Goal: Information Seeking & Learning: Learn about a topic

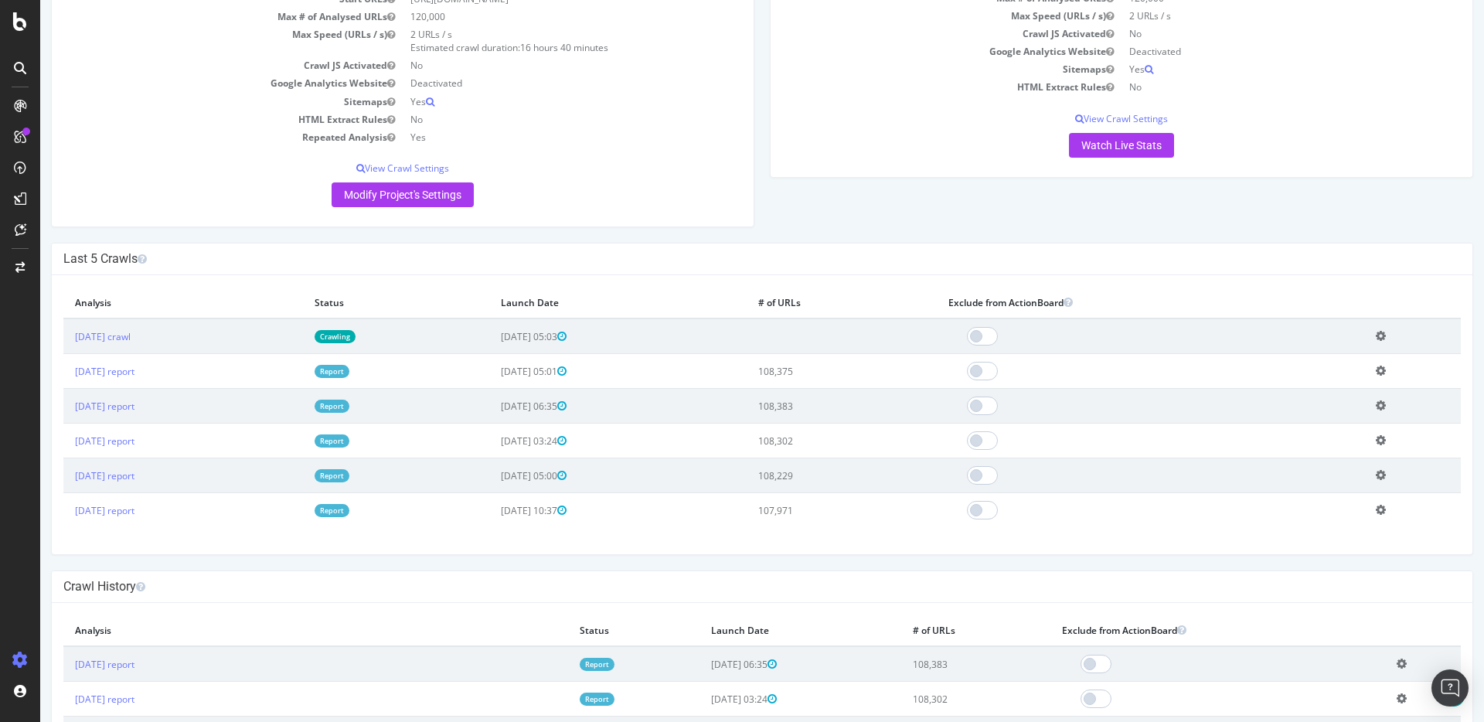
scroll to position [145, 0]
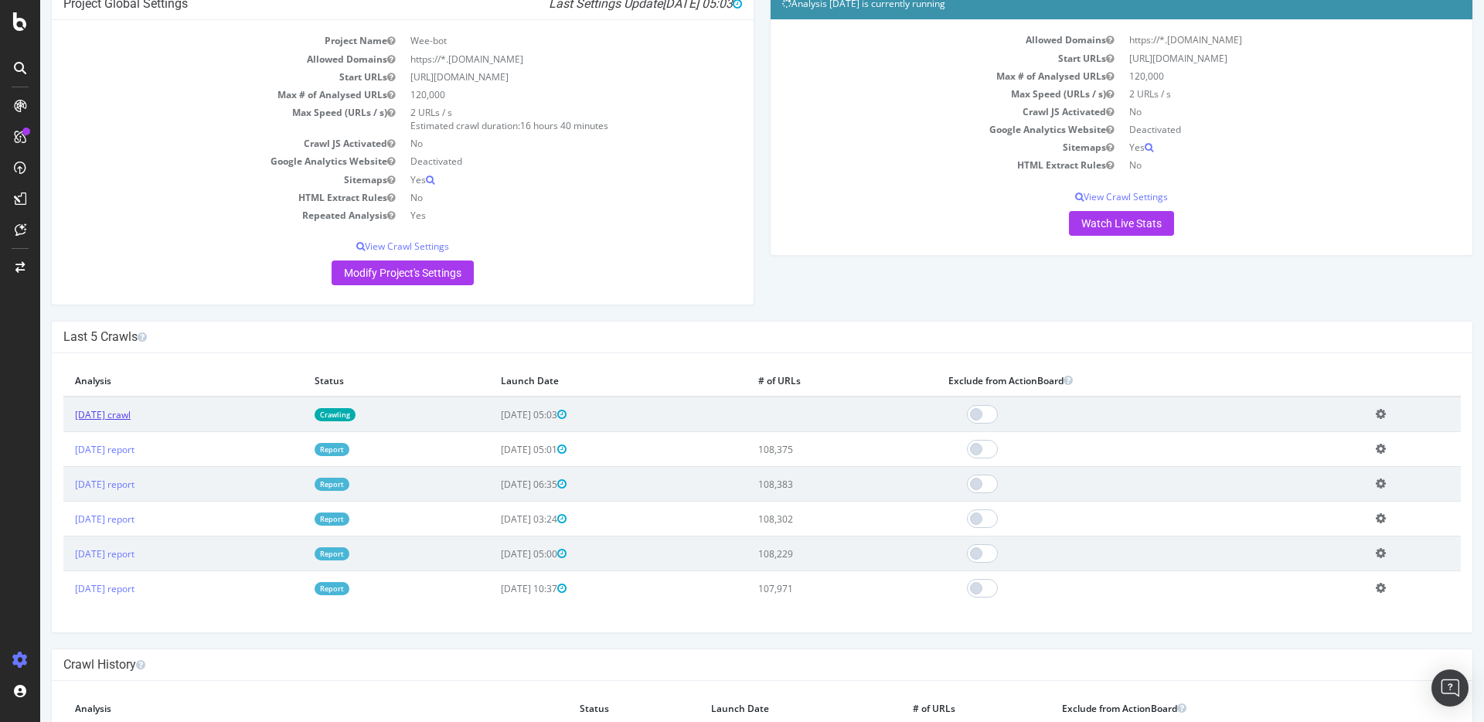
click at [131, 411] on link "[DATE] crawl" at bounding box center [103, 414] width 56 height 13
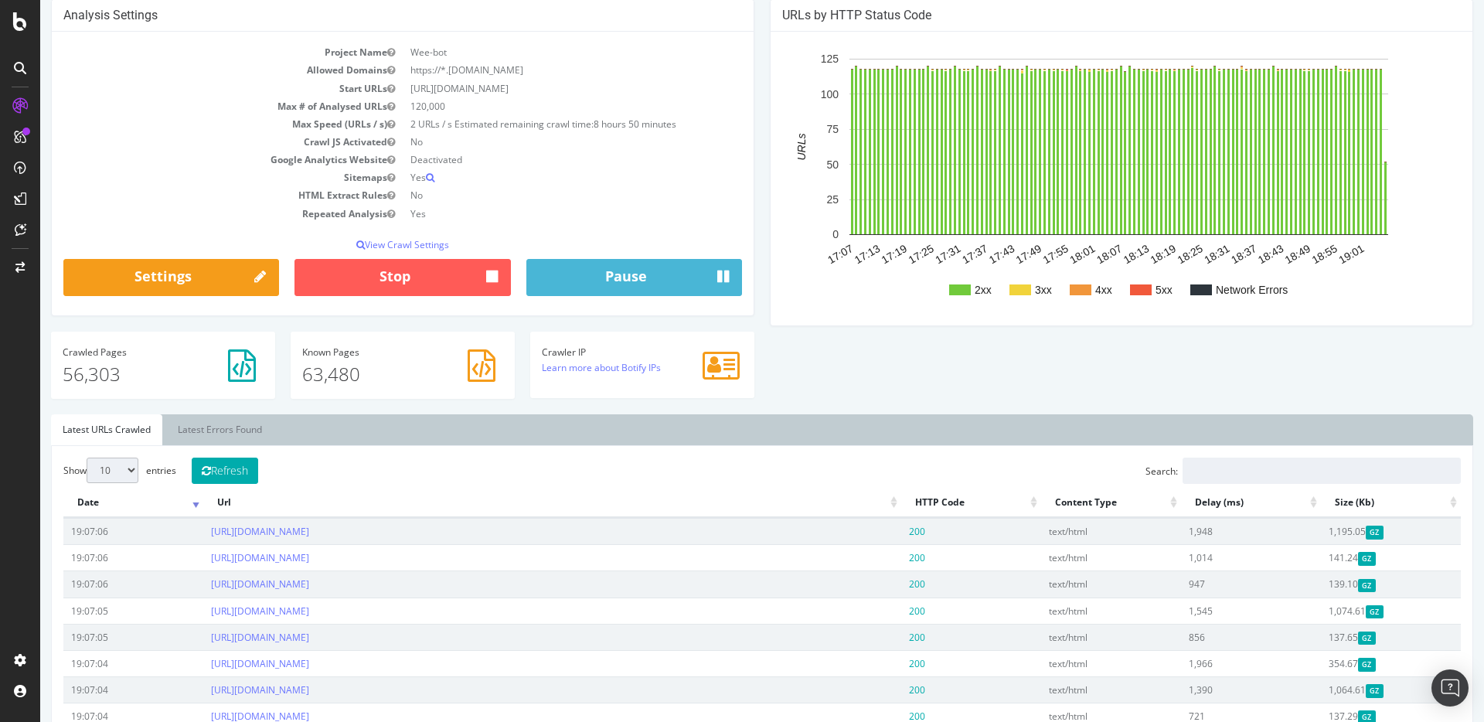
scroll to position [140, 0]
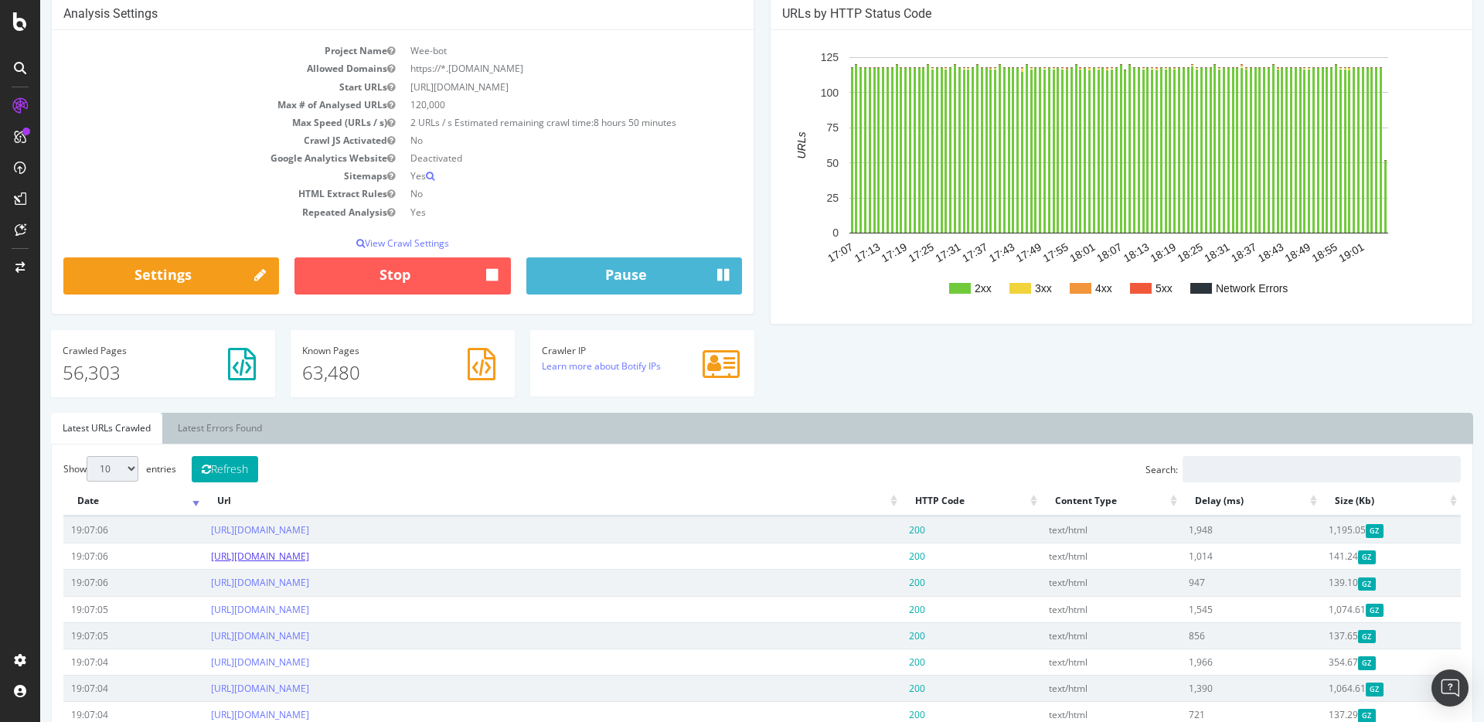
click at [309, 558] on link "[URL][DOMAIN_NAME]" at bounding box center [260, 556] width 98 height 13
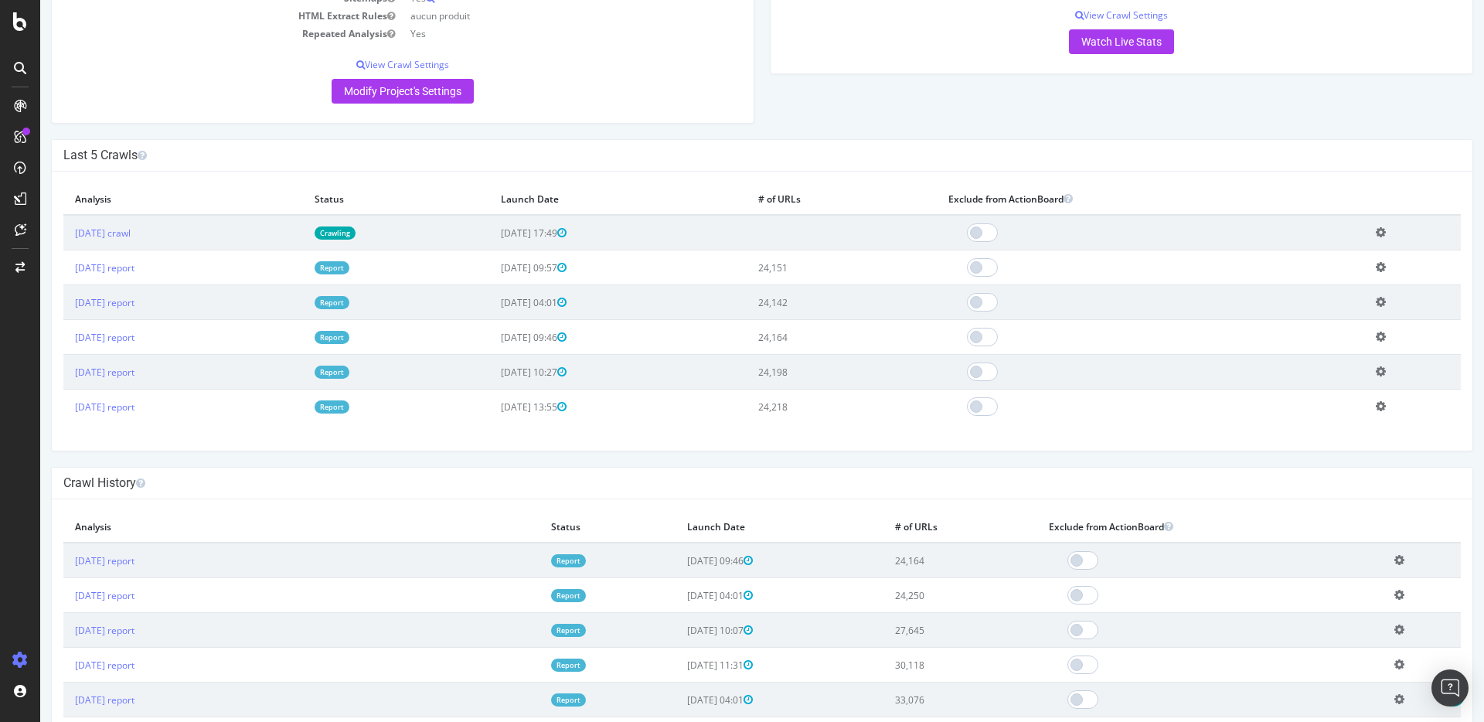
scroll to position [312, 0]
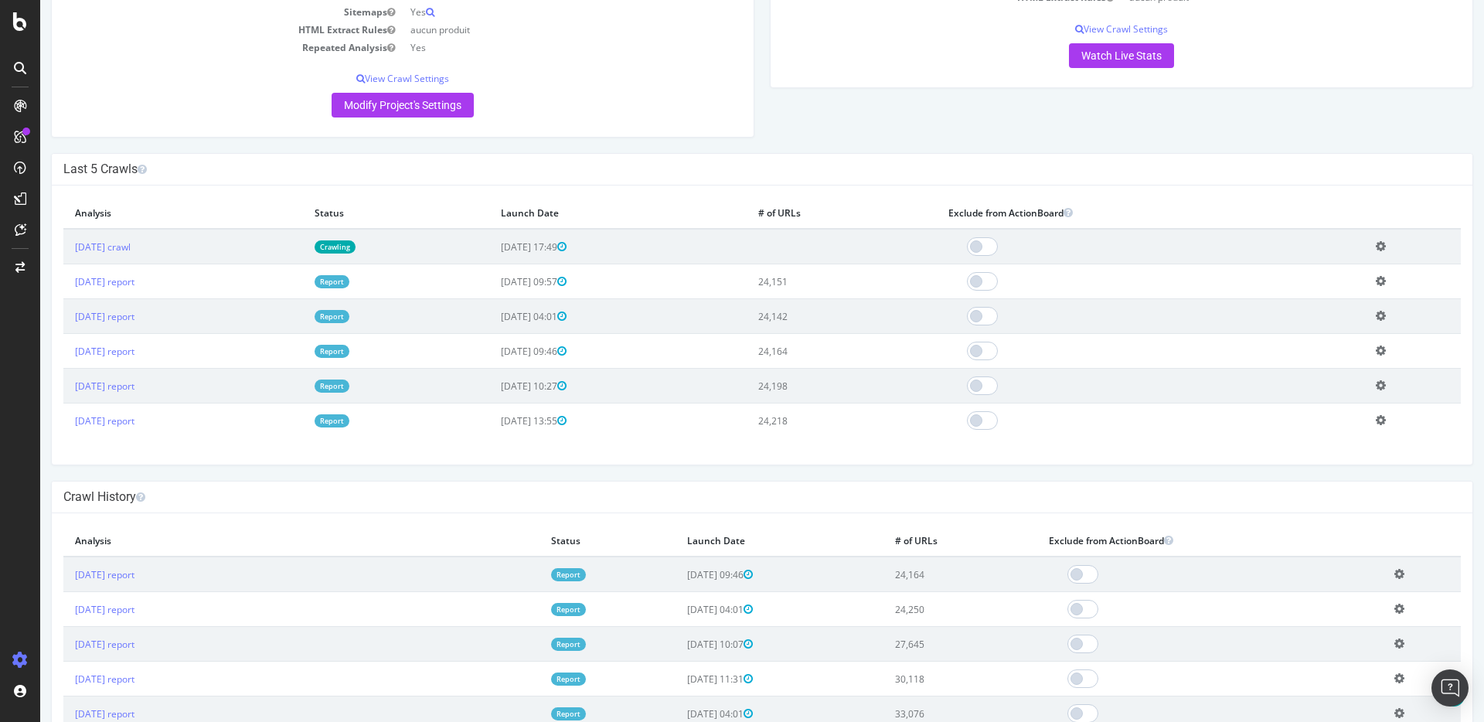
click at [156, 259] on td "[DATE] crawl" at bounding box center [183, 247] width 240 height 36
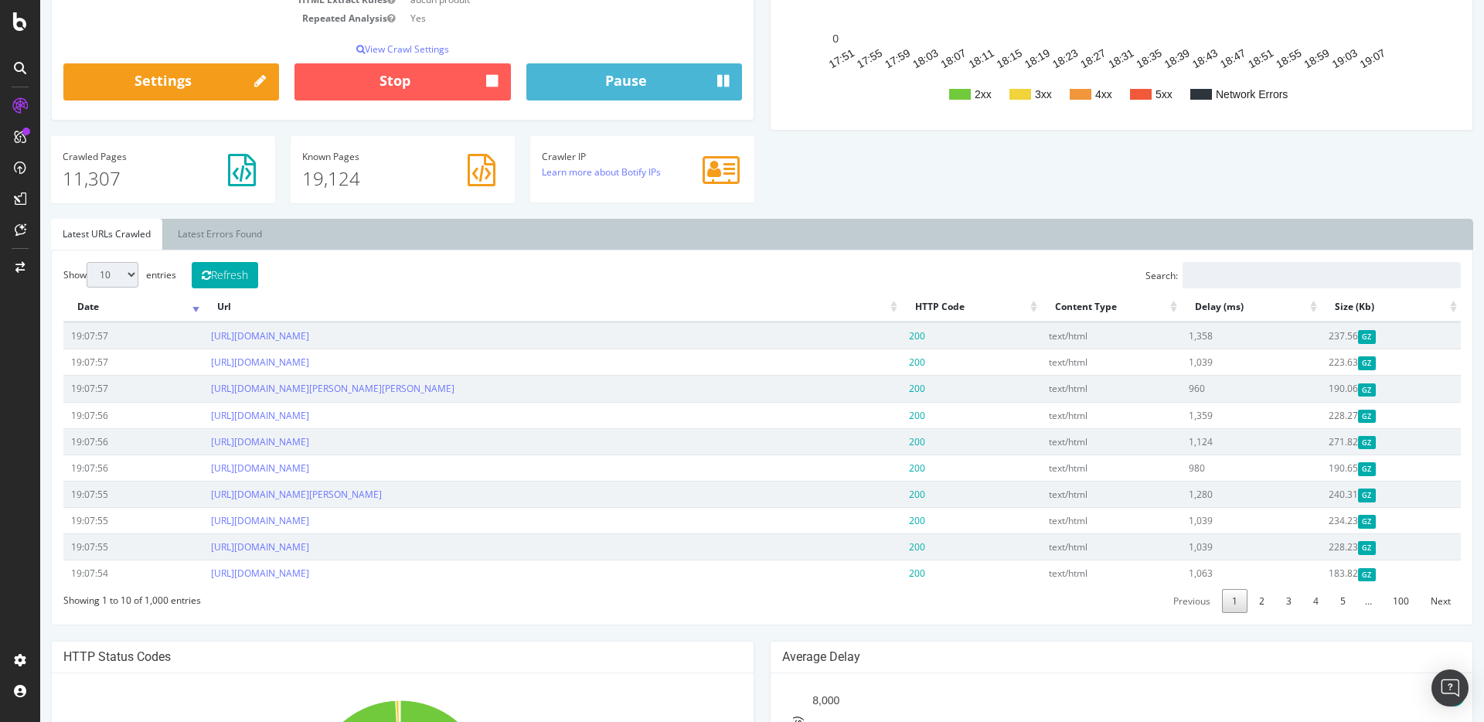
scroll to position [320, 0]
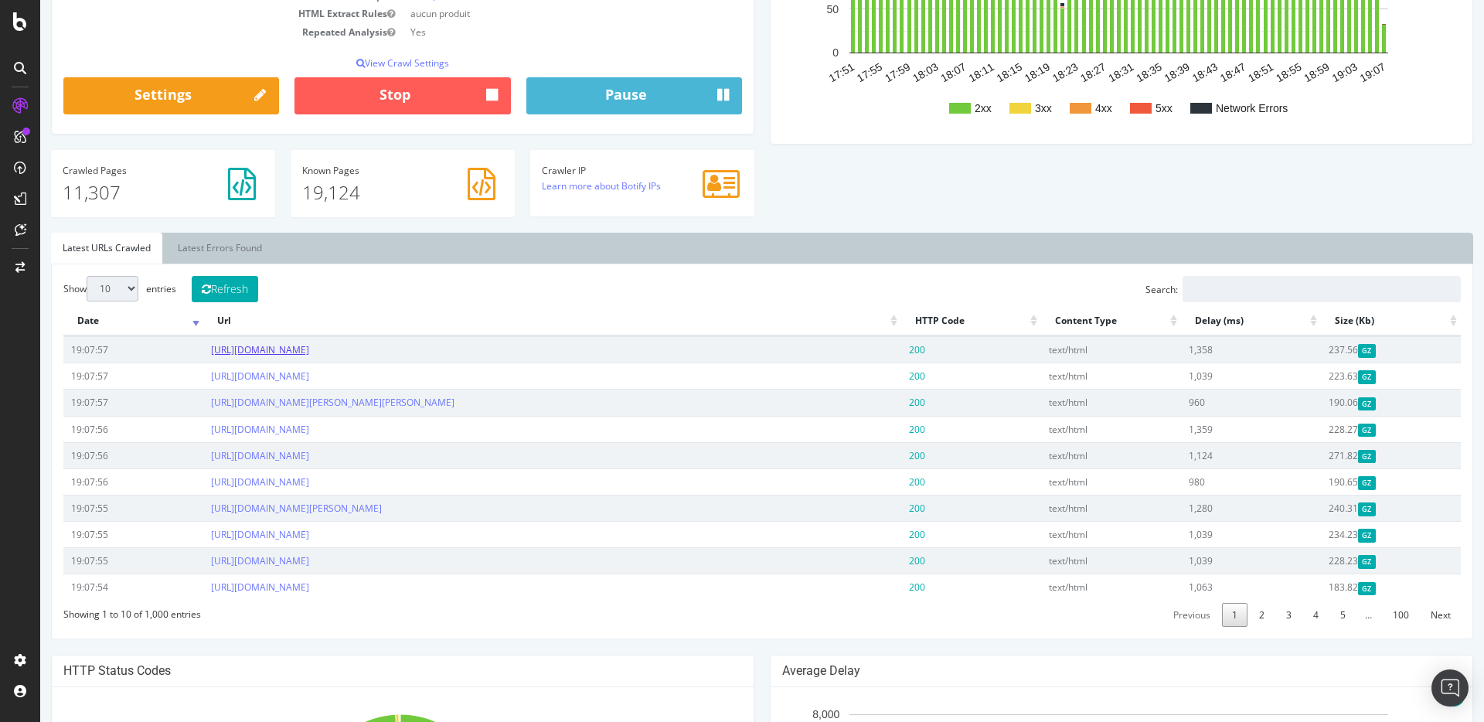
click at [309, 349] on link "[URL][DOMAIN_NAME]" at bounding box center [260, 349] width 98 height 13
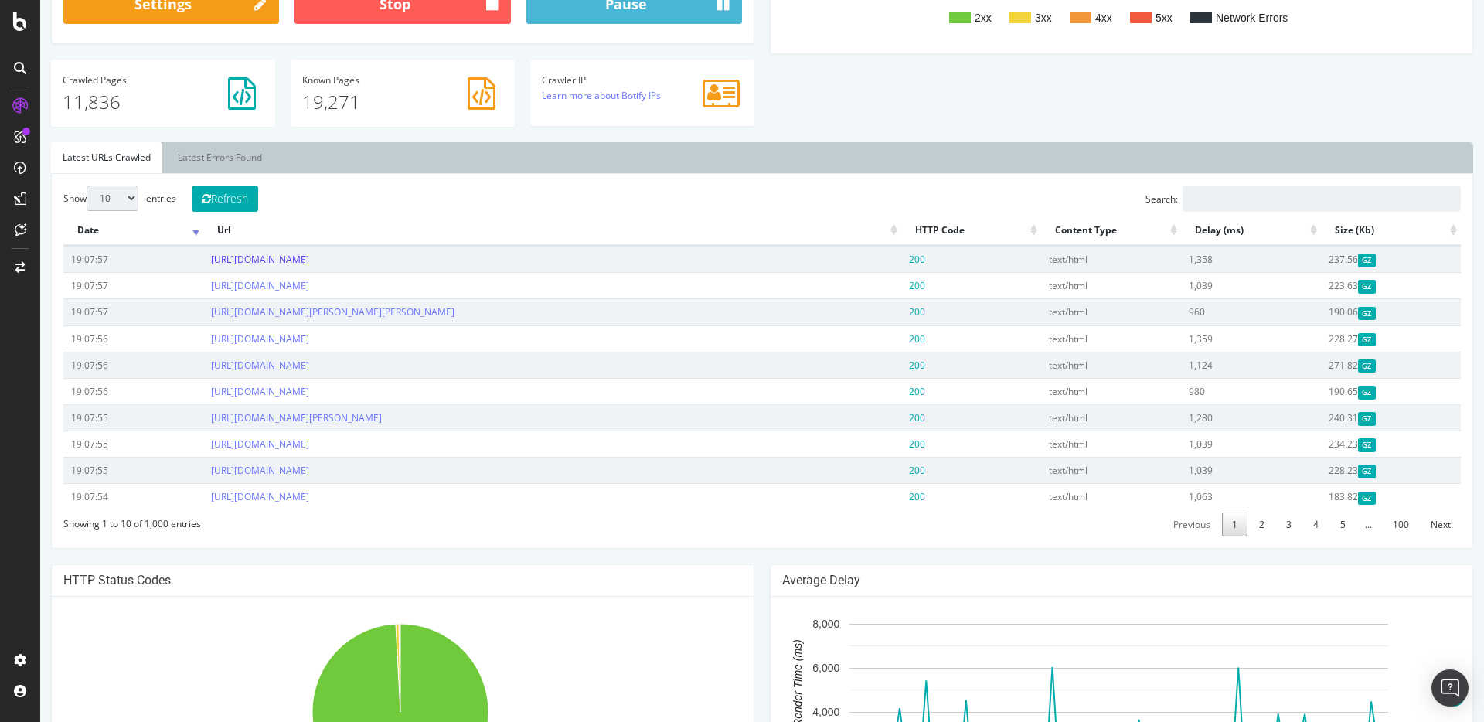
scroll to position [412, 0]
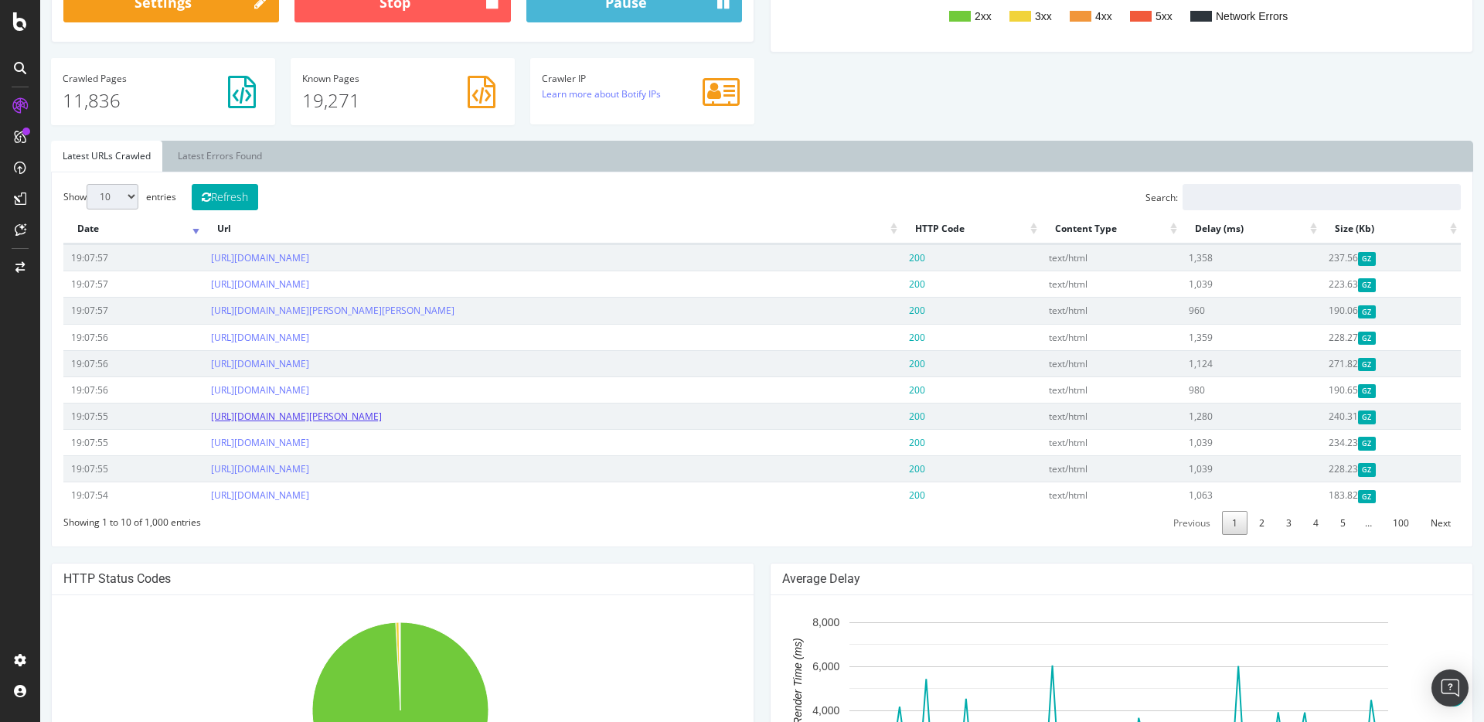
click at [382, 419] on link "[URL][DOMAIN_NAME][PERSON_NAME]" at bounding box center [296, 416] width 171 height 13
